Goal: Information Seeking & Learning: Learn about a topic

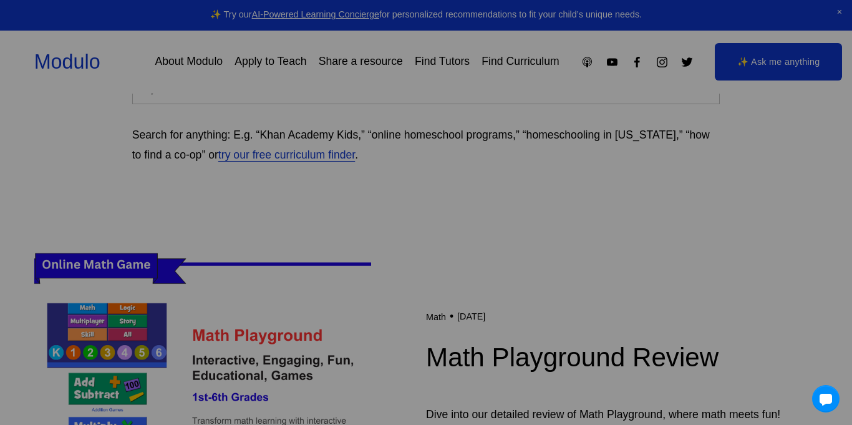
scroll to position [349, 0]
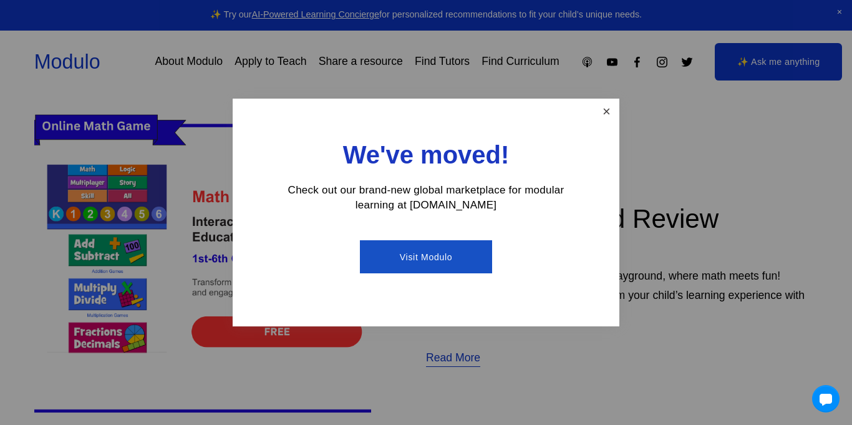
click at [616, 120] on link "Close" at bounding box center [607, 111] width 22 height 22
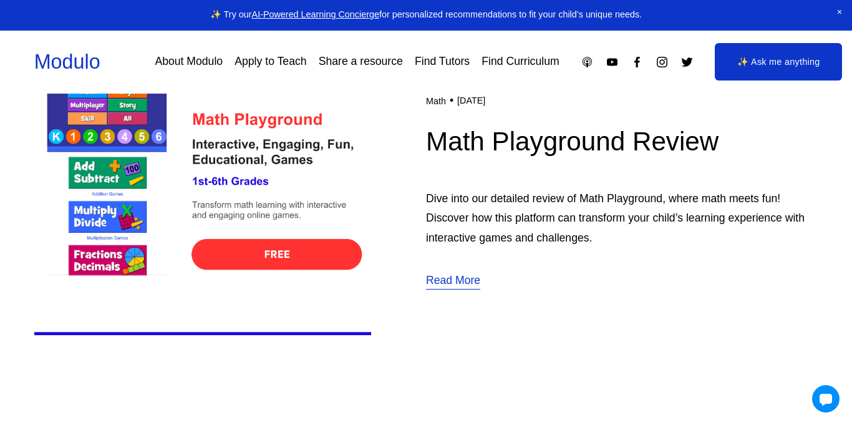
scroll to position [424, 0]
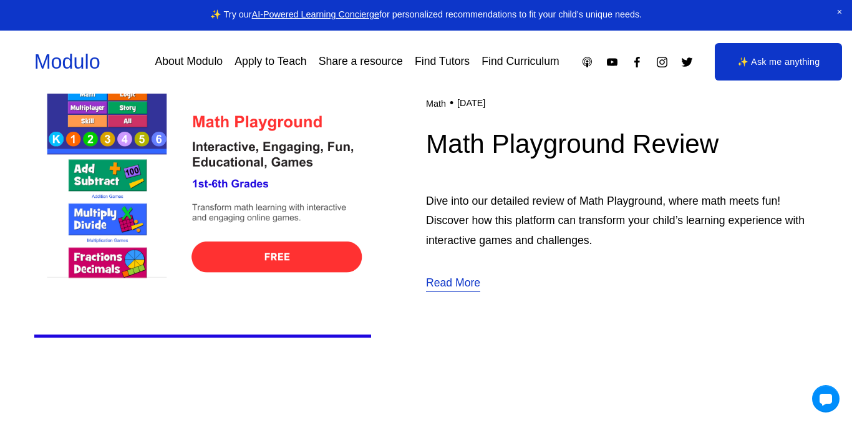
click at [132, 152] on img at bounding box center [202, 193] width 337 height 338
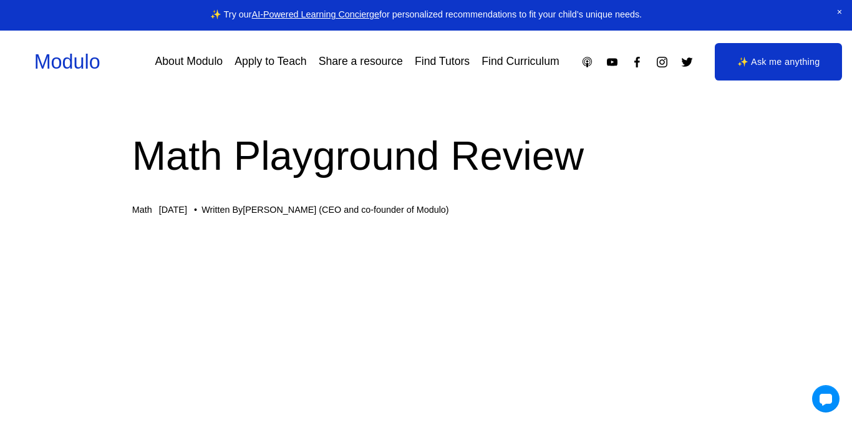
click at [459, 140] on h1 "Math Playground Review" at bounding box center [426, 155] width 588 height 57
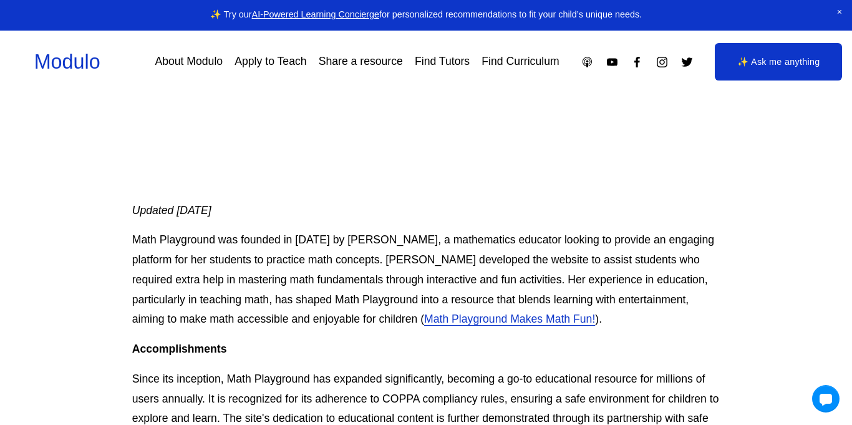
scroll to position [399, 0]
